Goal: Task Accomplishment & Management: Complete application form

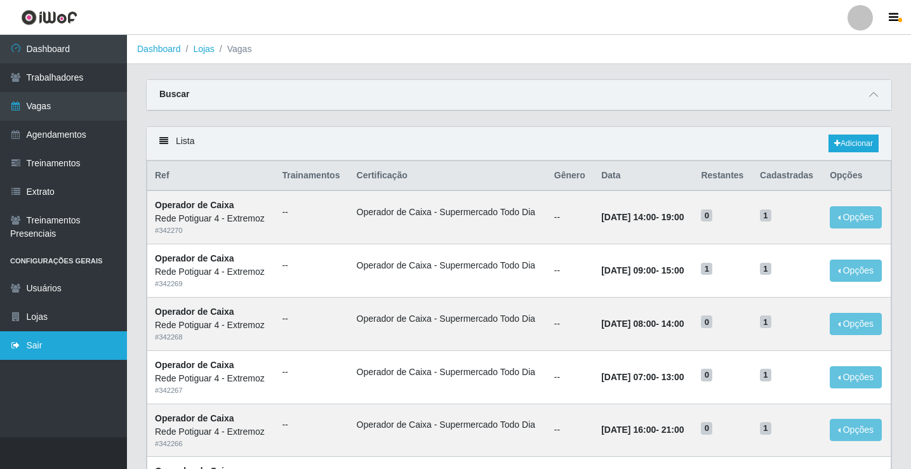
click at [33, 342] on link "Sair" at bounding box center [63, 345] width 127 height 29
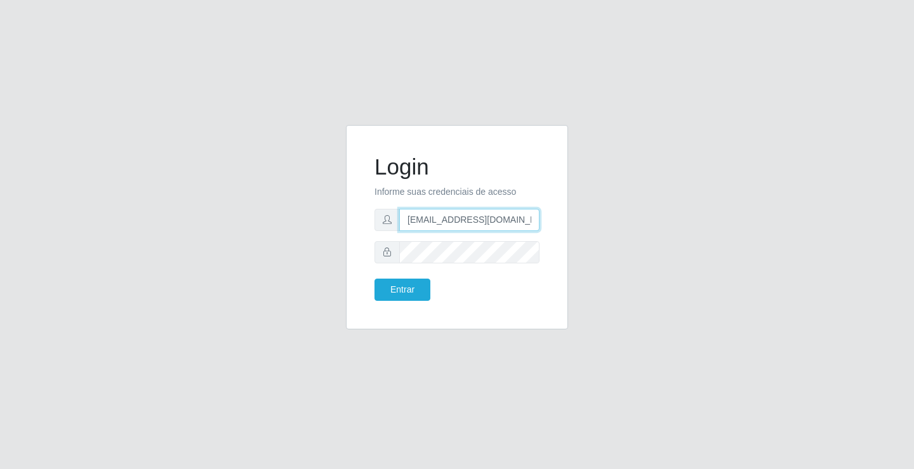
click at [474, 214] on input "[EMAIL_ADDRESS][DOMAIN_NAME]" at bounding box center [469, 220] width 140 height 22
type input "[EMAIL_ADDRESS][DOMAIN_NAME]"
click at [410, 286] on button "Entrar" at bounding box center [403, 290] width 56 height 22
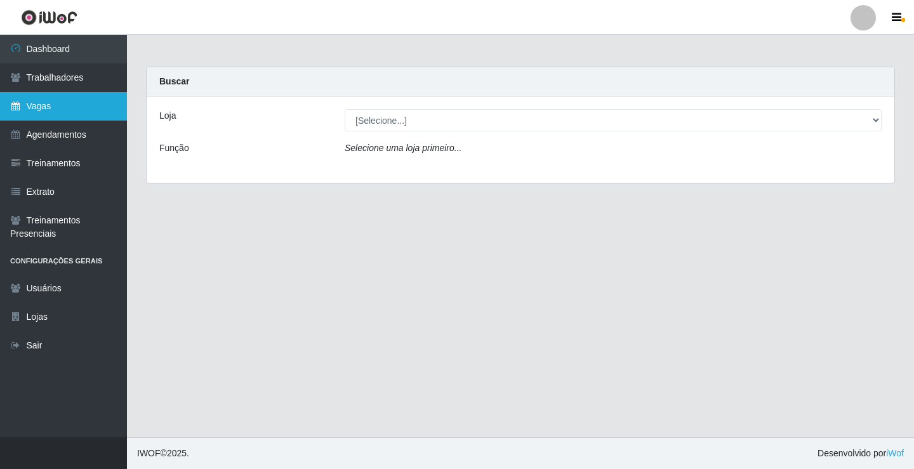
click at [71, 97] on link "Vagas" at bounding box center [63, 106] width 127 height 29
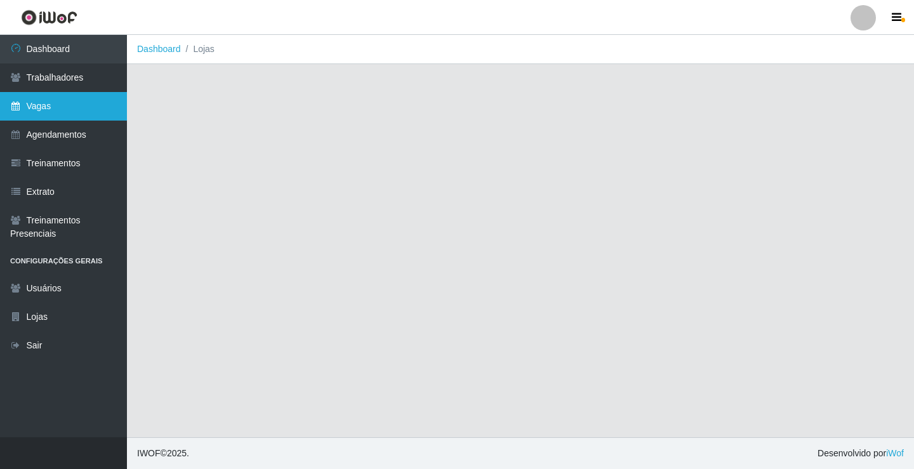
click at [69, 107] on link "Vagas" at bounding box center [63, 106] width 127 height 29
click at [62, 105] on link "Vagas" at bounding box center [63, 106] width 127 height 29
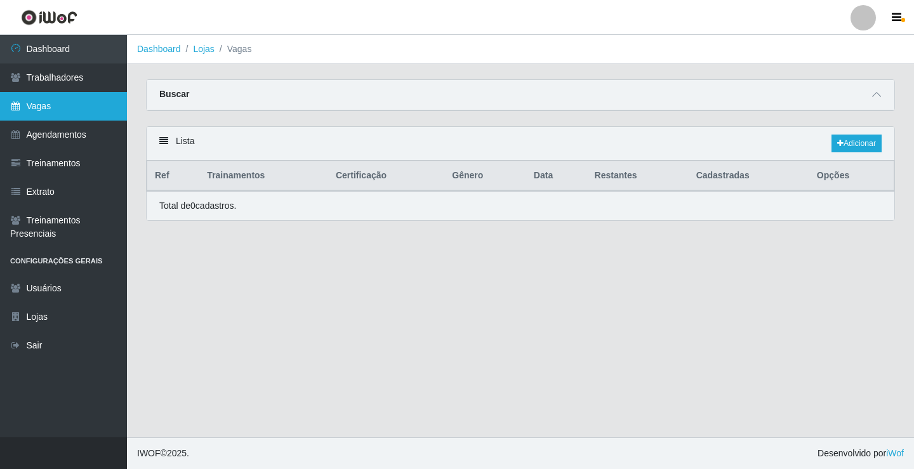
click at [100, 105] on link "Vagas" at bounding box center [63, 106] width 127 height 29
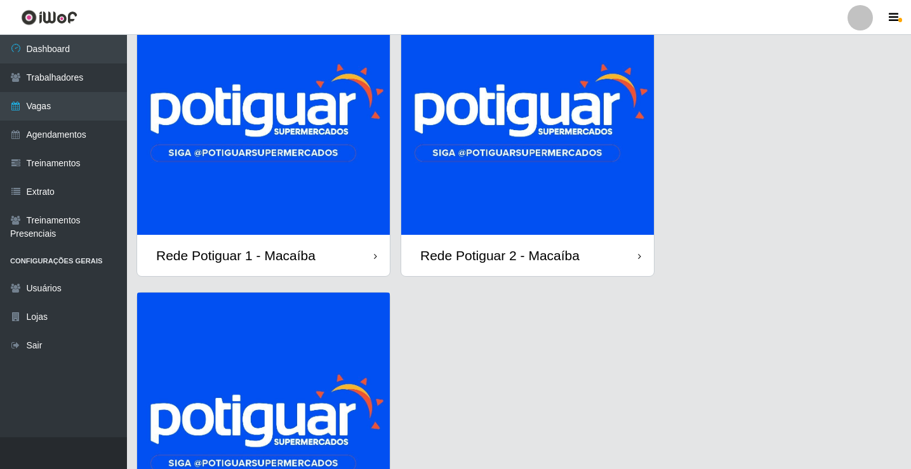
scroll to position [127, 0]
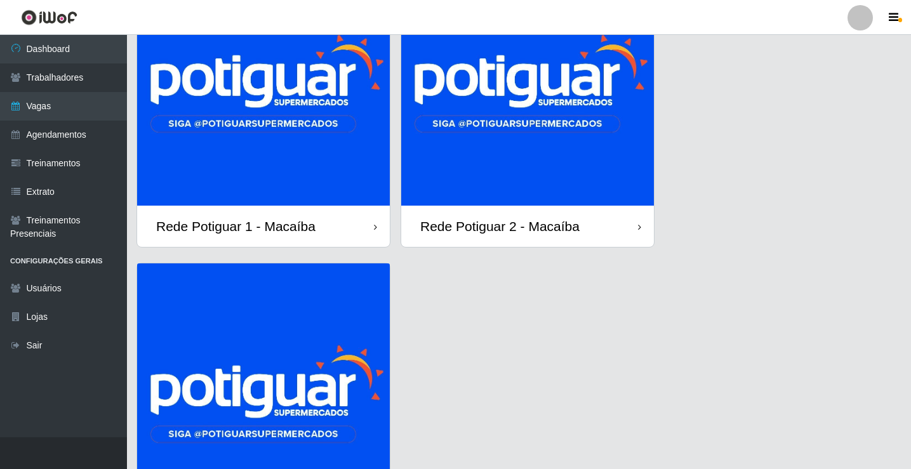
click at [537, 145] on img at bounding box center [527, 79] width 253 height 253
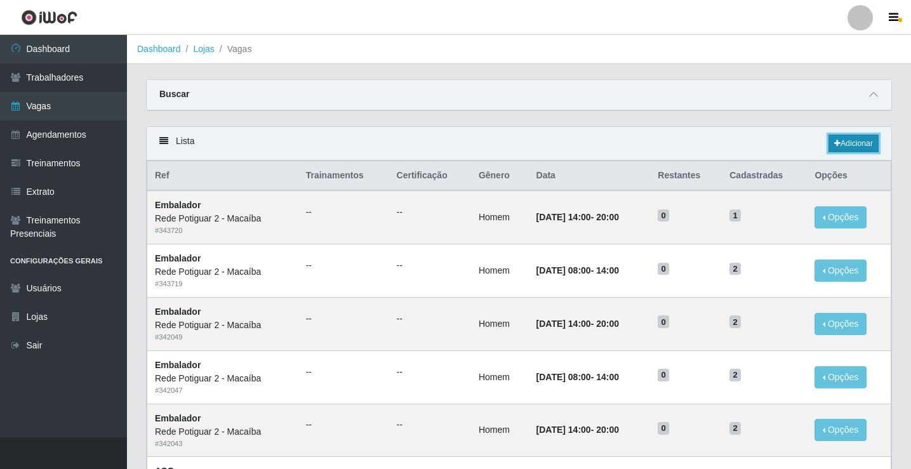
click at [839, 139] on link "Adicionar" at bounding box center [854, 144] width 50 height 18
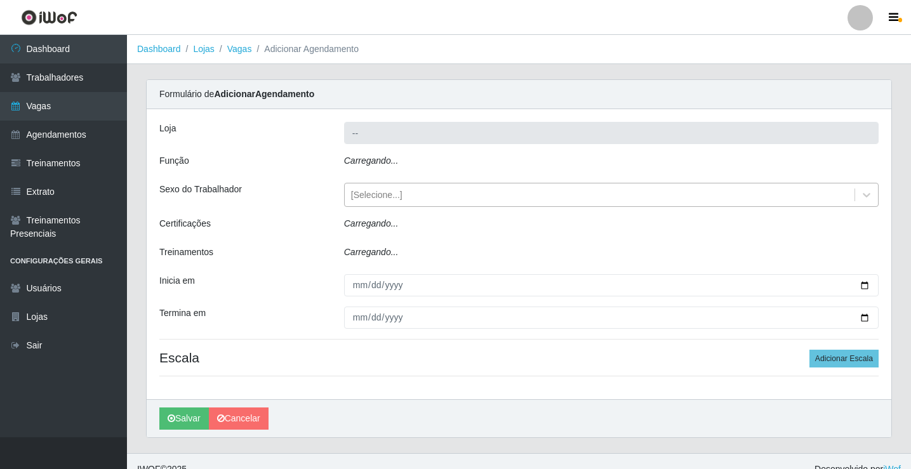
type input "Rede Potiguar 2 - Macaíba"
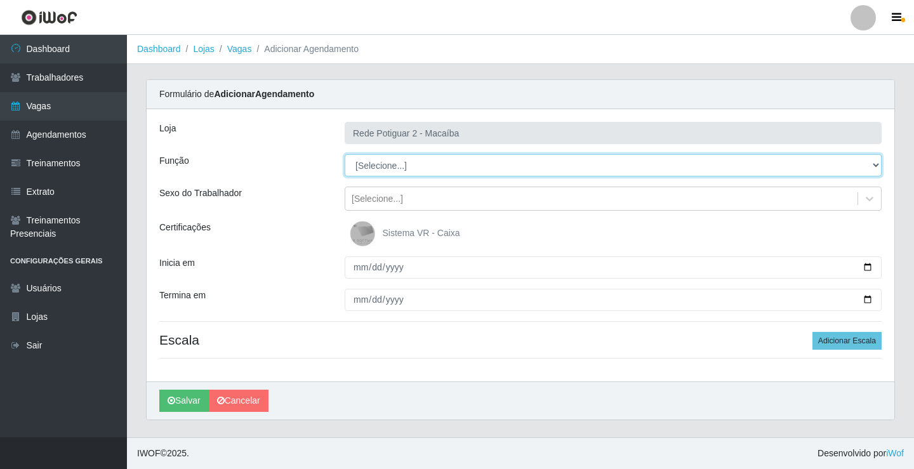
click at [376, 164] on select "[Selecione...] ASG ASG + ASG ++ Auxiliar de Estoque Balconista Embalador Reposi…" at bounding box center [613, 165] width 537 height 22
select select "1"
click at [345, 154] on select "[Selecione...] ASG ASG + ASG ++ Auxiliar de Estoque Balconista Embalador Reposi…" at bounding box center [613, 165] width 537 height 22
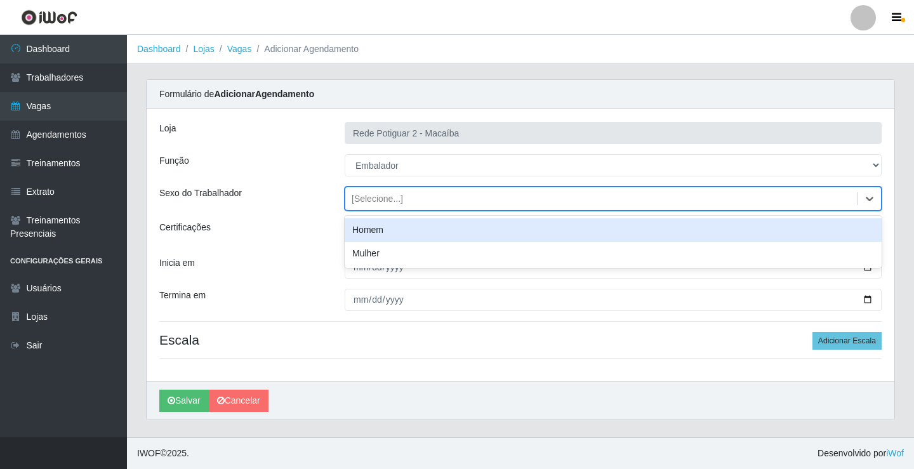
click at [406, 202] on div "[Selecione...]" at bounding box center [601, 199] width 512 height 21
click at [387, 229] on div "Homem" at bounding box center [613, 229] width 537 height 23
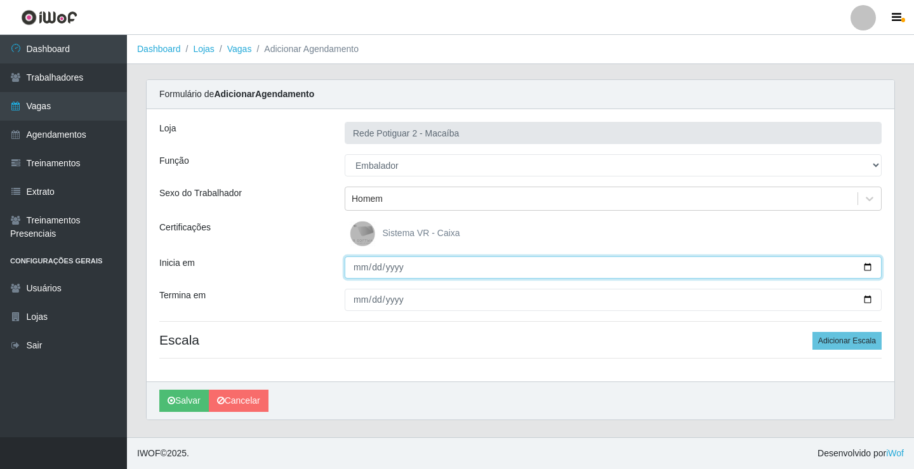
click at [351, 267] on input "Inicia em" at bounding box center [613, 268] width 537 height 22
type input "2025-09-12"
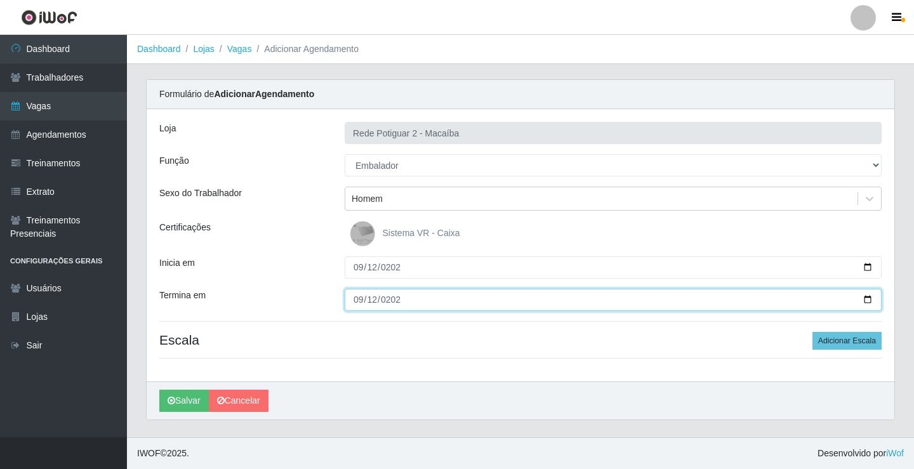
type input "2025-09-12"
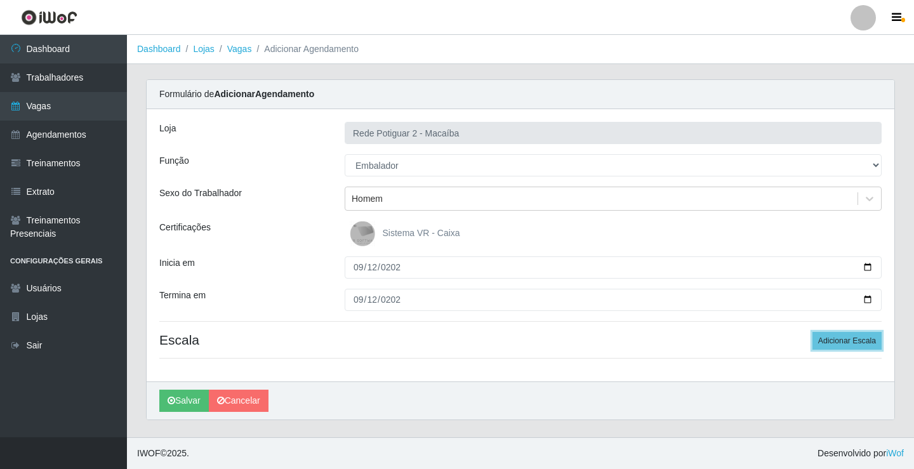
click at [813, 332] on button "Adicionar Escala" at bounding box center [847, 341] width 69 height 18
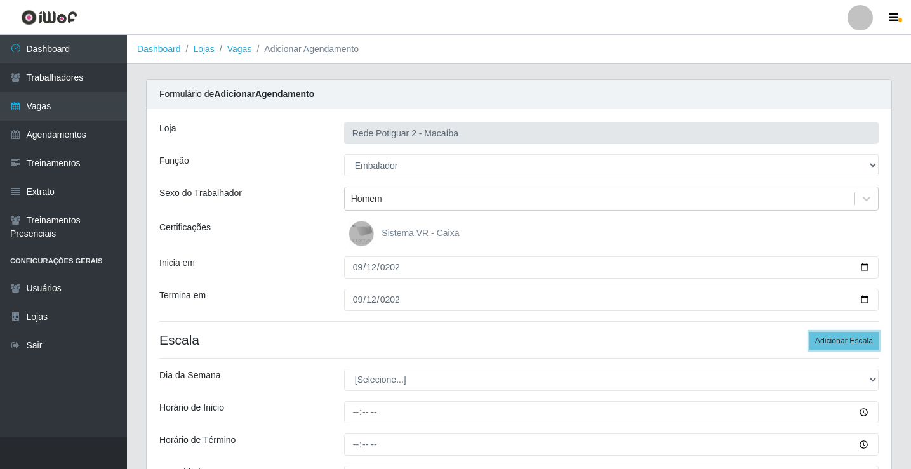
click at [810, 332] on button "Adicionar Escala" at bounding box center [844, 341] width 69 height 18
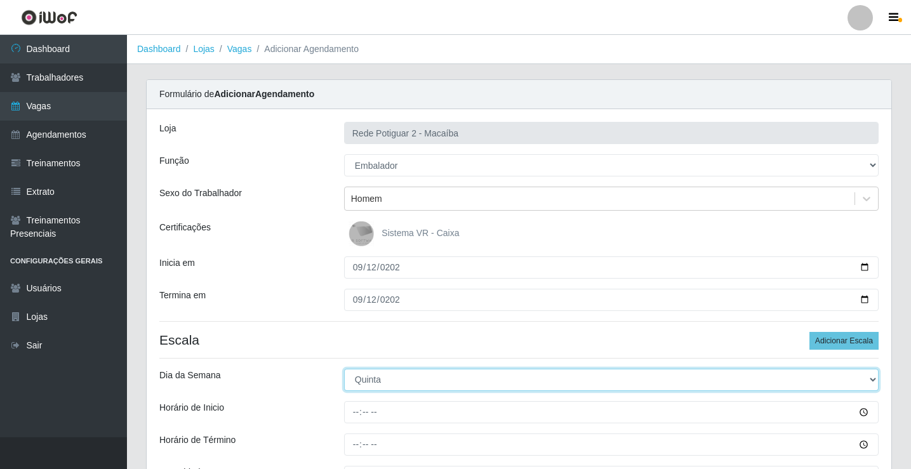
select select "5"
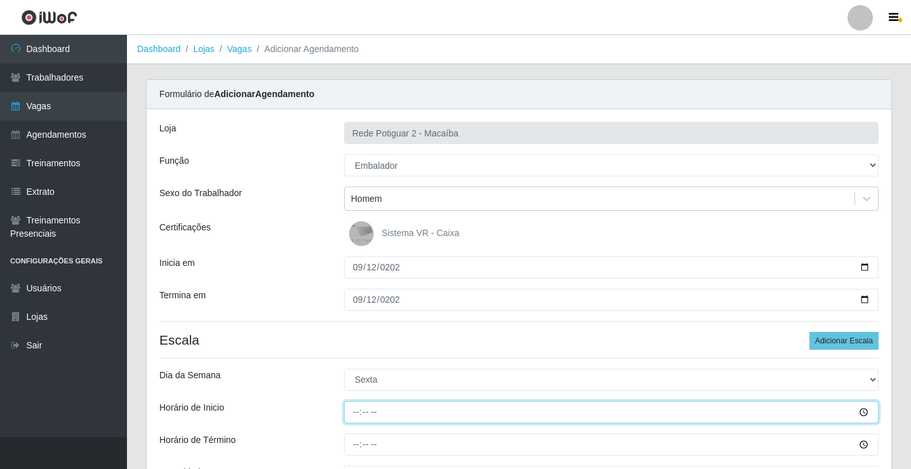
type input "08:00"
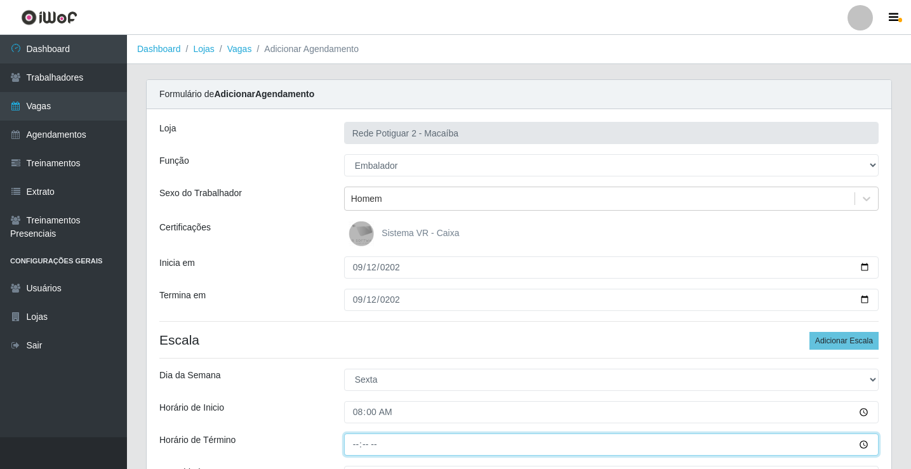
type input "14:00"
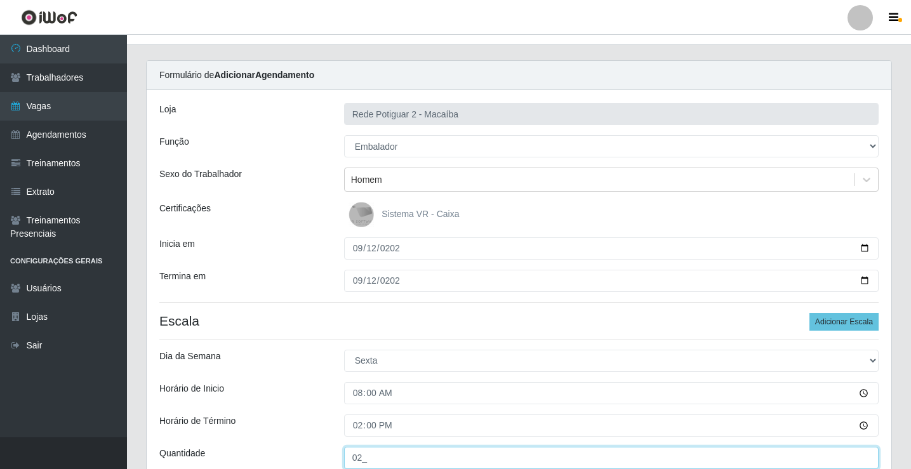
type input "02_"
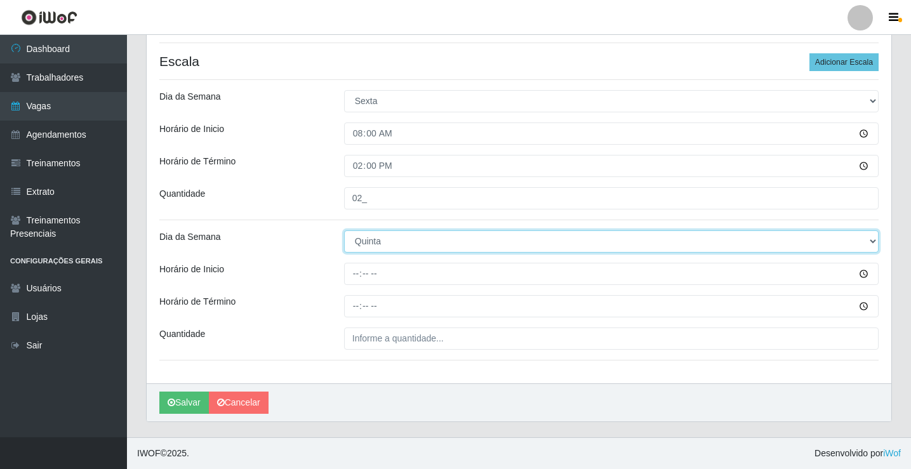
select select "5"
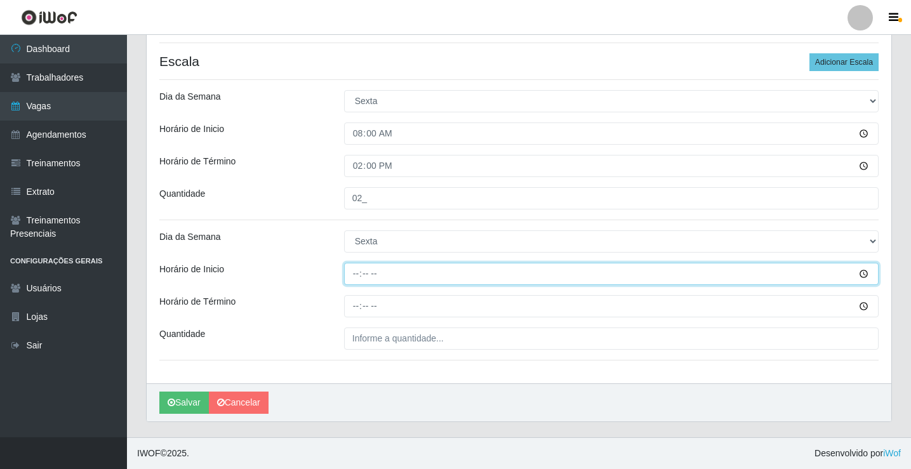
type input "14:00"
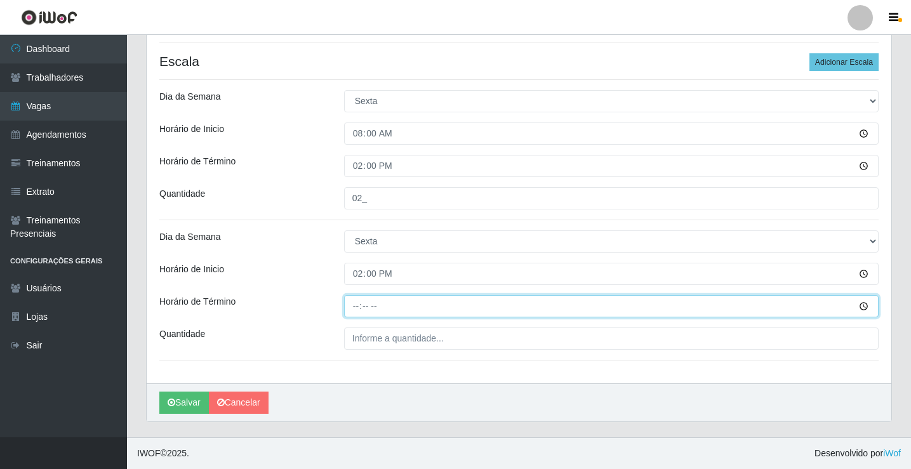
type input "20:00"
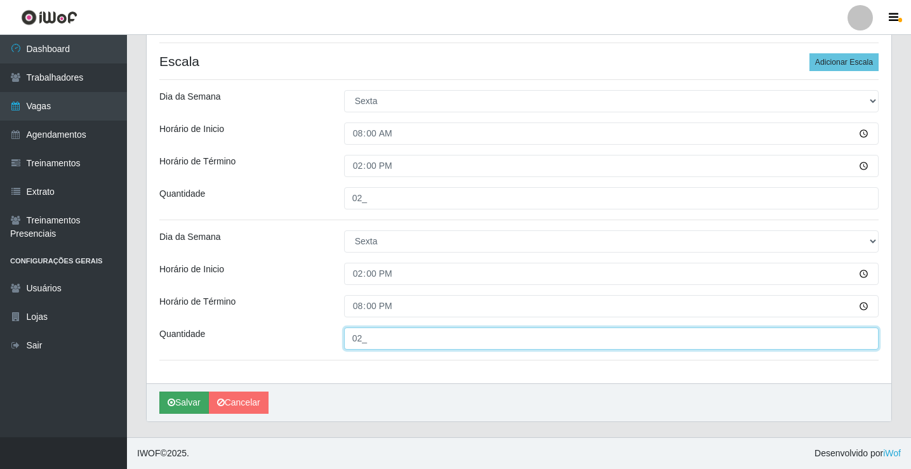
type input "02_"
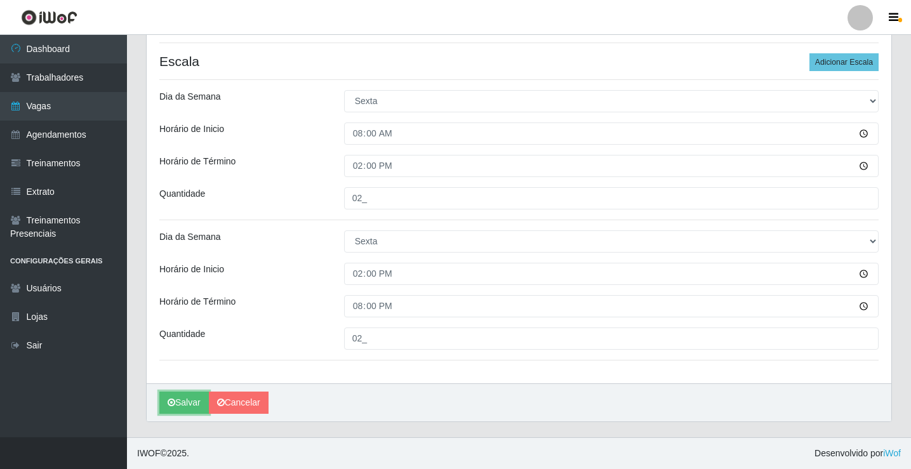
drag, startPoint x: 182, startPoint y: 395, endPoint x: 301, endPoint y: 351, distance: 127.4
click at [182, 398] on button "Salvar" at bounding box center [184, 403] width 50 height 22
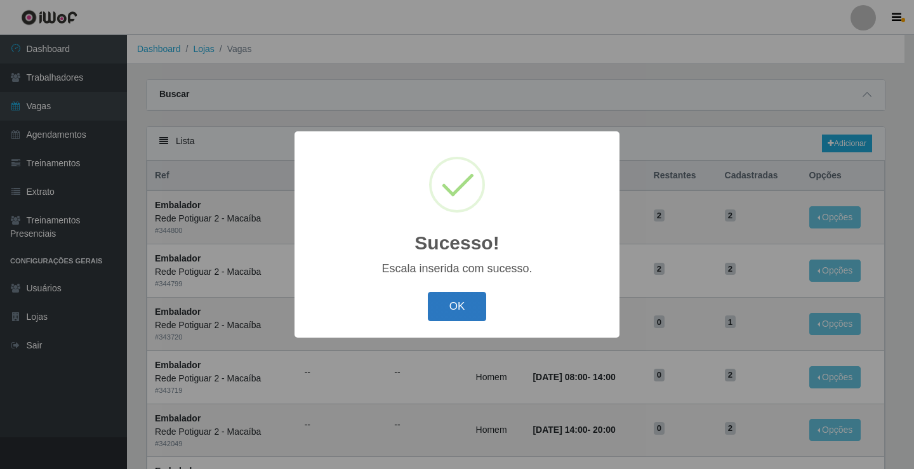
click at [456, 304] on button "OK" at bounding box center [457, 307] width 59 height 30
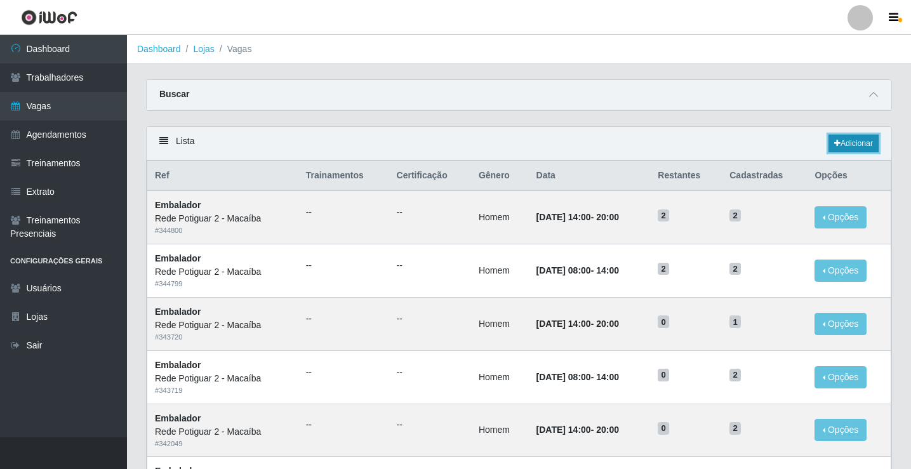
click at [864, 146] on link "Adicionar" at bounding box center [854, 144] width 50 height 18
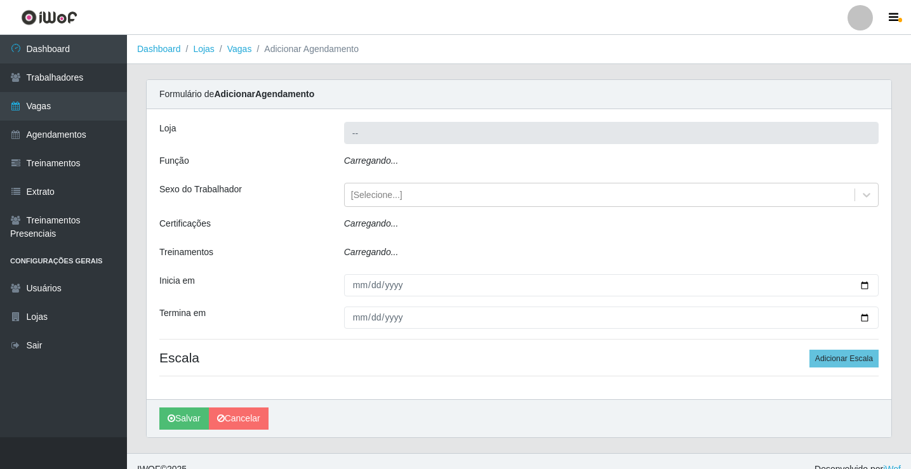
type input "Rede Potiguar 2 - Macaíba"
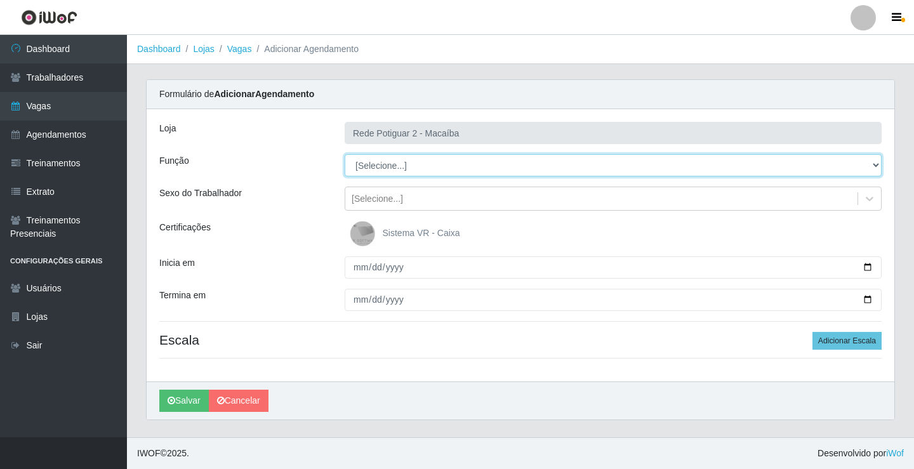
click at [389, 157] on select "[Selecione...] ASG ASG + ASG ++ Auxiliar de Estoque Balconista Embalador Reposi…" at bounding box center [613, 165] width 537 height 22
select select "1"
click at [345, 154] on select "[Selecione...] ASG ASG + ASG ++ Auxiliar de Estoque Balconista Embalador Reposi…" at bounding box center [613, 165] width 537 height 22
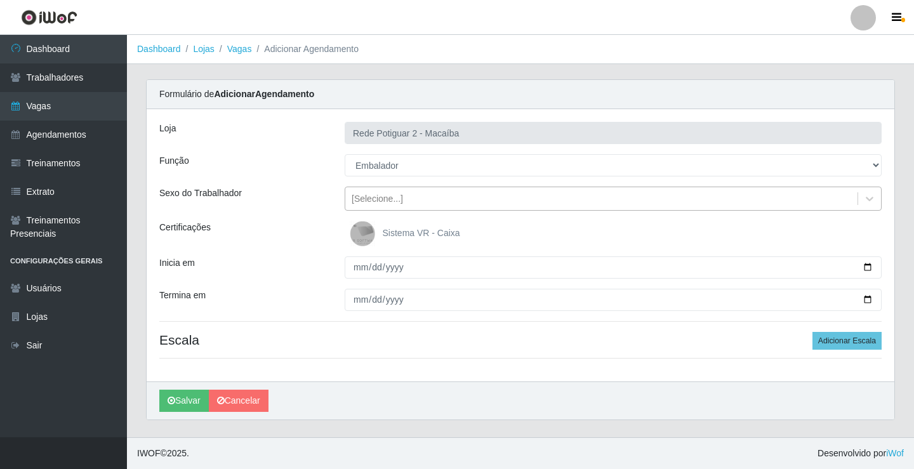
click at [403, 198] on div "[Selecione...]" at bounding box center [601, 199] width 512 height 21
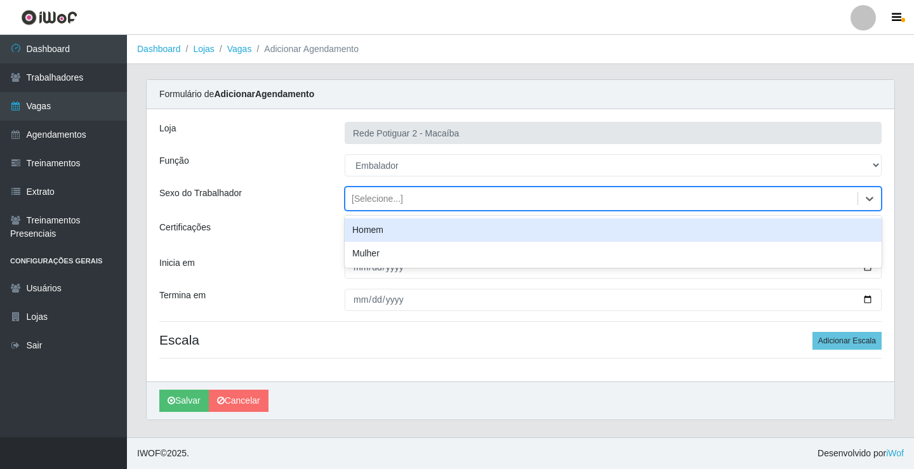
click at [386, 231] on div "Homem" at bounding box center [613, 229] width 537 height 23
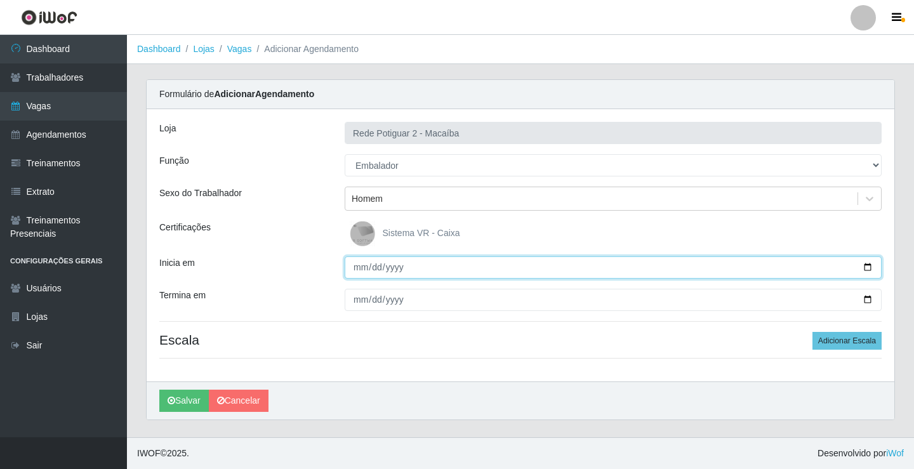
click at [360, 266] on input "Inicia em" at bounding box center [613, 268] width 537 height 22
type input "2025-09-13"
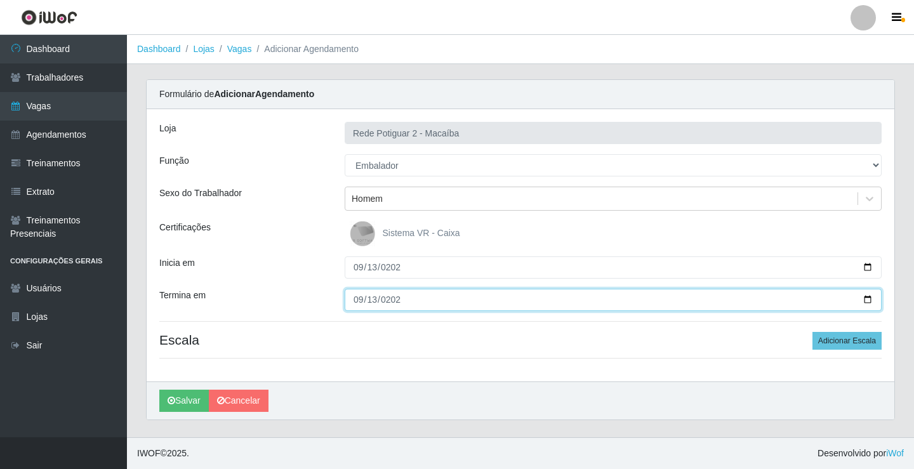
type input "2025-09-13"
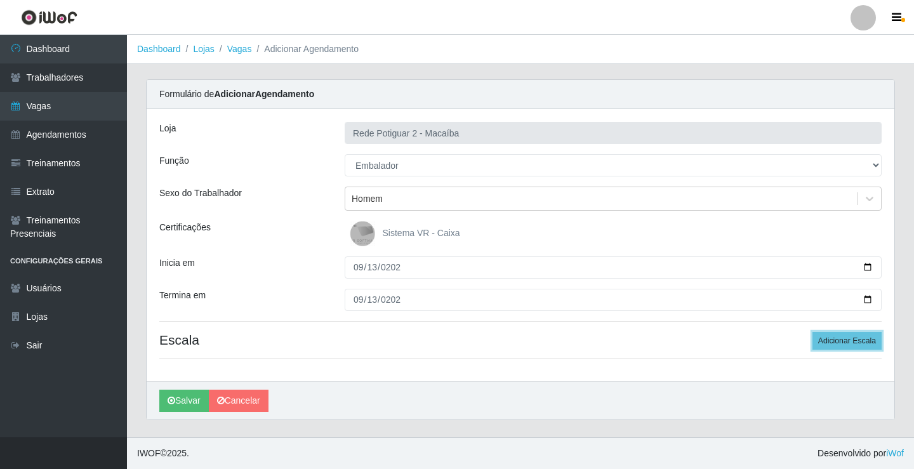
click at [813, 332] on button "Adicionar Escala" at bounding box center [847, 341] width 69 height 18
click at [810, 332] on button "Adicionar Escala" at bounding box center [844, 341] width 69 height 18
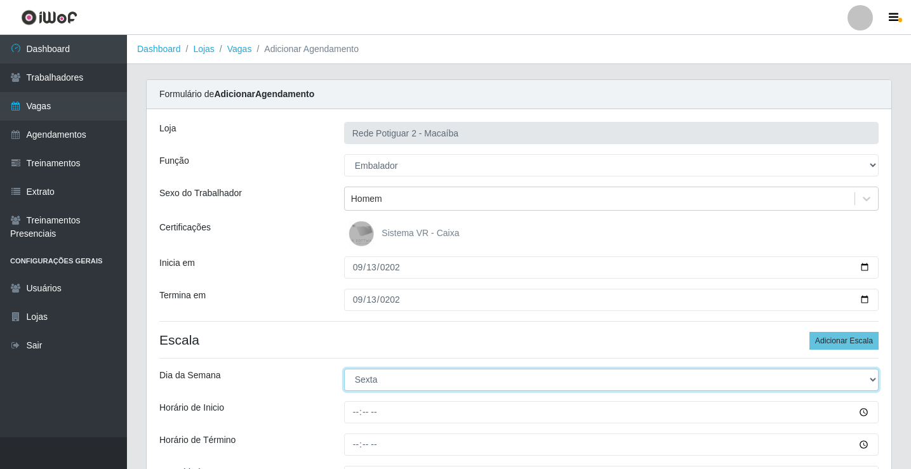
select select "6"
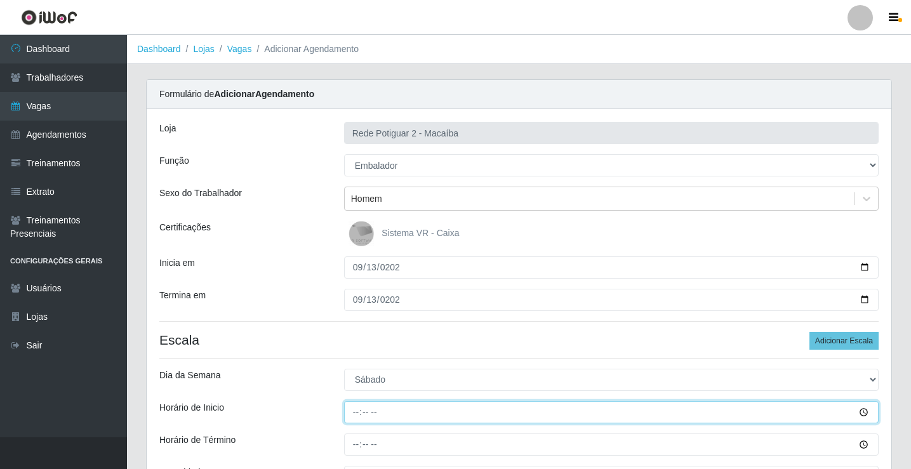
type input "08:00"
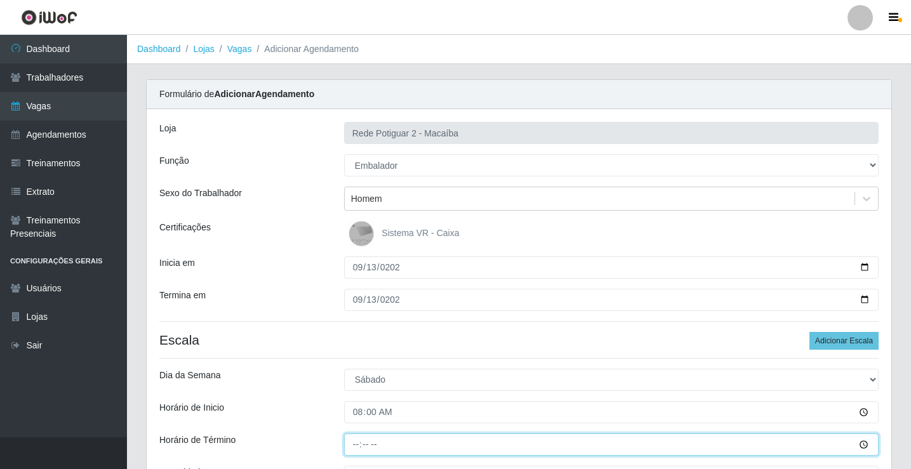
type input "14:00"
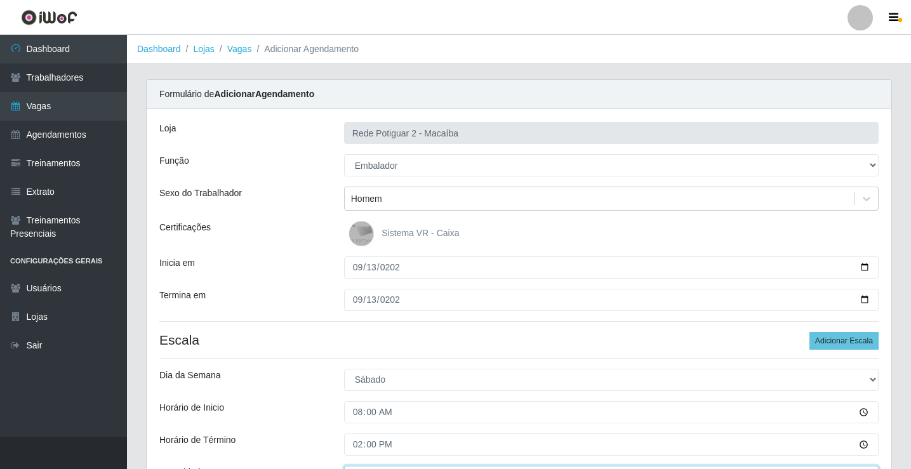
scroll to position [19, 0]
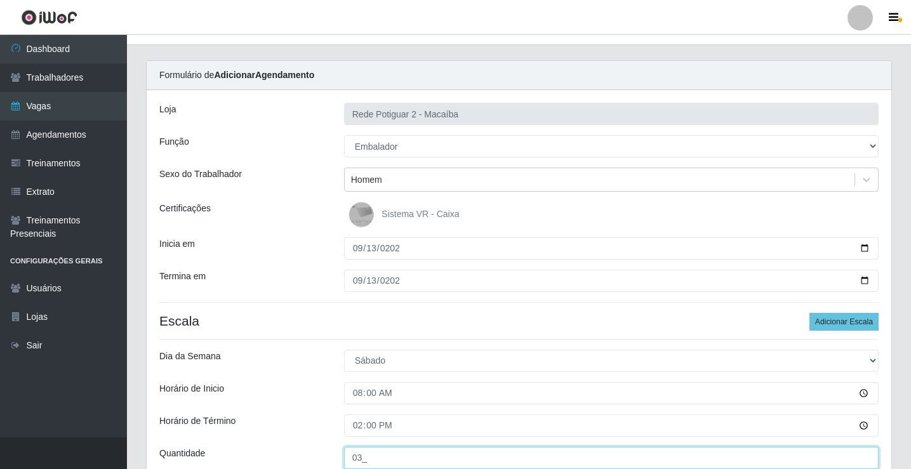
type input "03_"
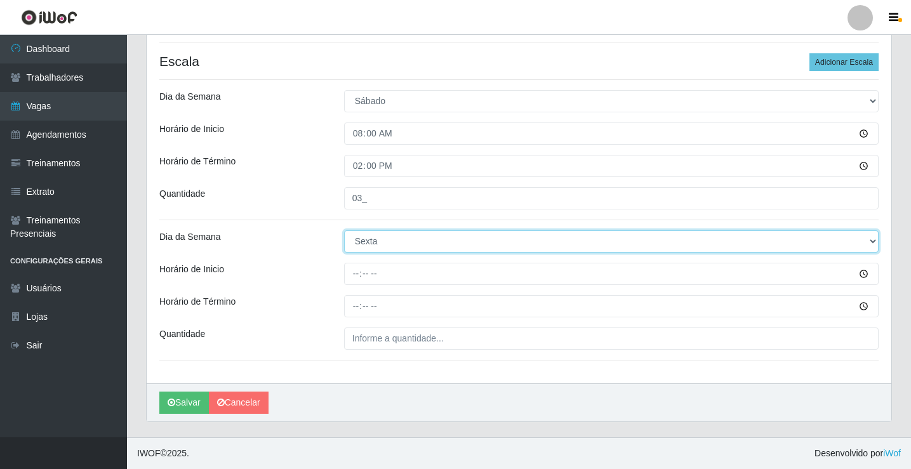
select select "6"
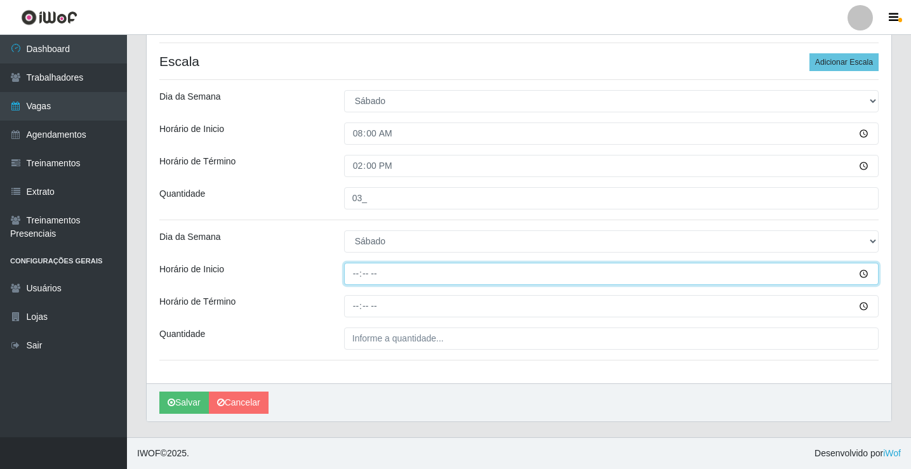
type input "14:00"
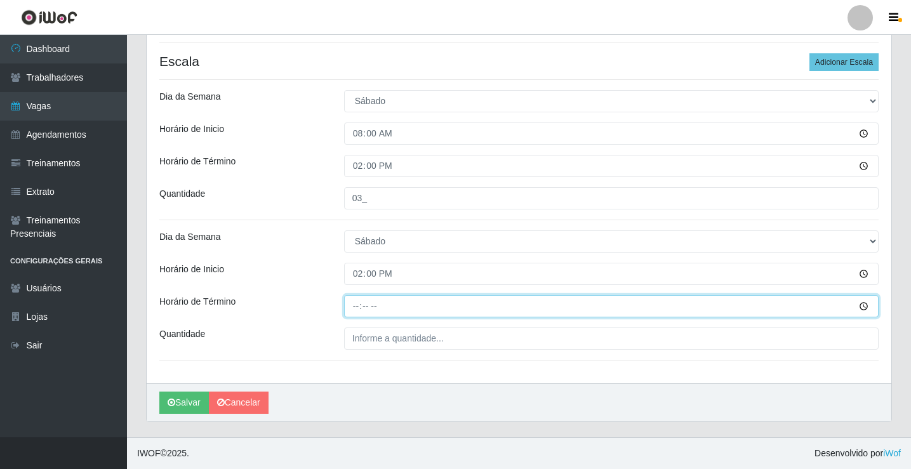
type input "20:00"
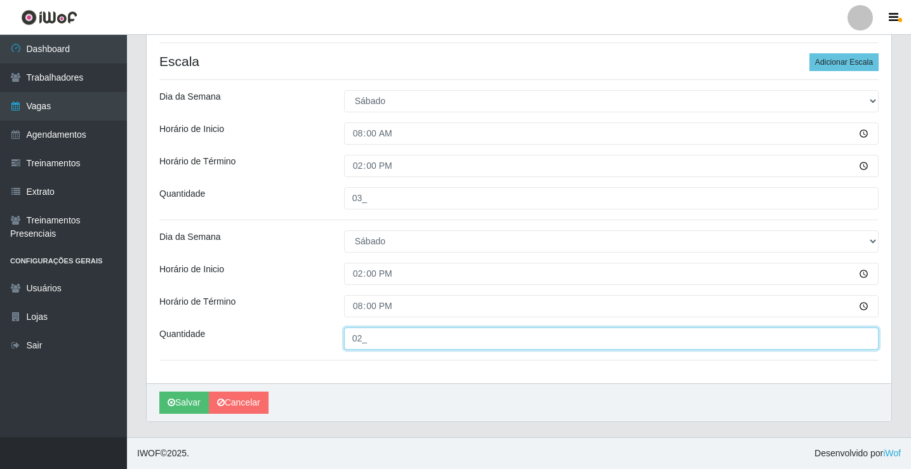
type input "02_"
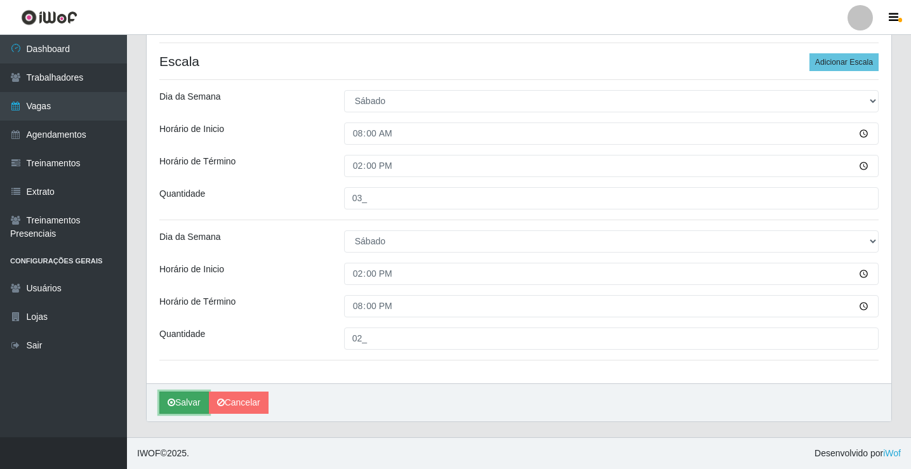
click at [193, 411] on button "Salvar" at bounding box center [184, 403] width 50 height 22
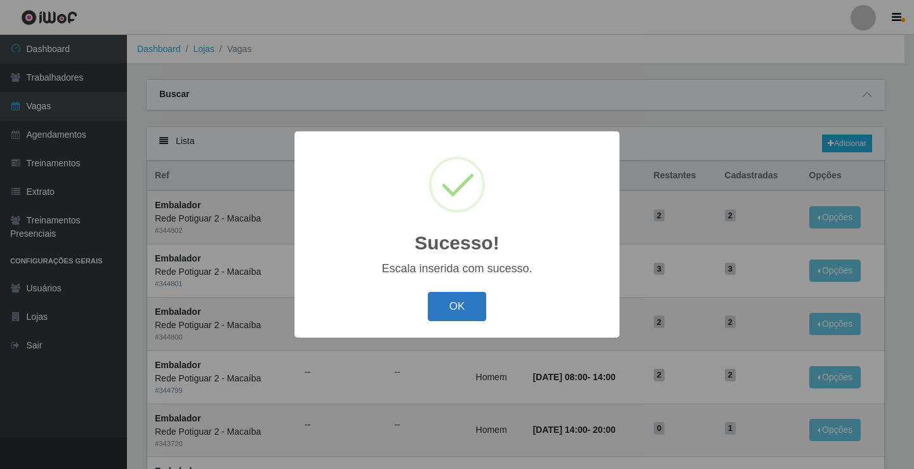
click at [451, 306] on button "OK" at bounding box center [457, 307] width 59 height 30
